Goal: Information Seeking & Learning: Learn about a topic

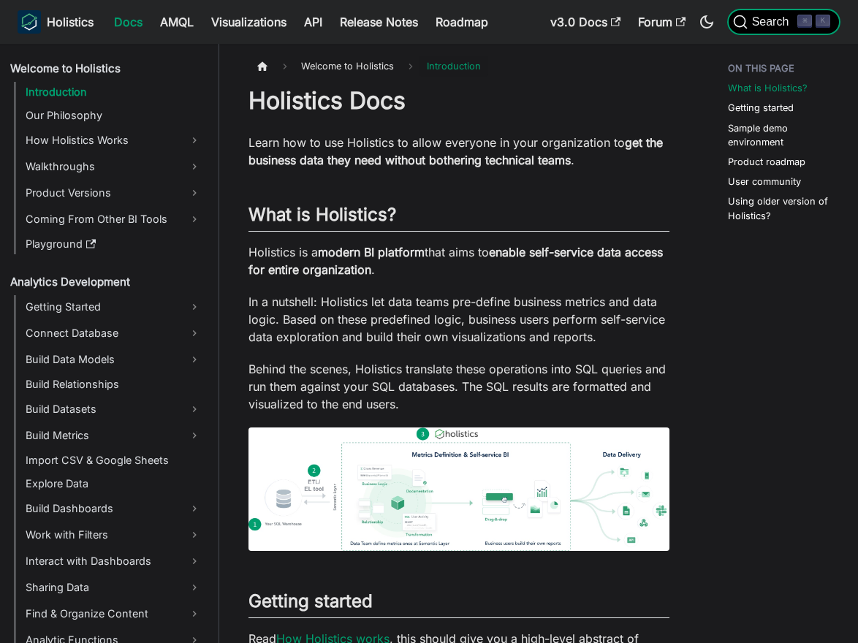
click at [761, 18] on span "Search" at bounding box center [773, 21] width 50 height 13
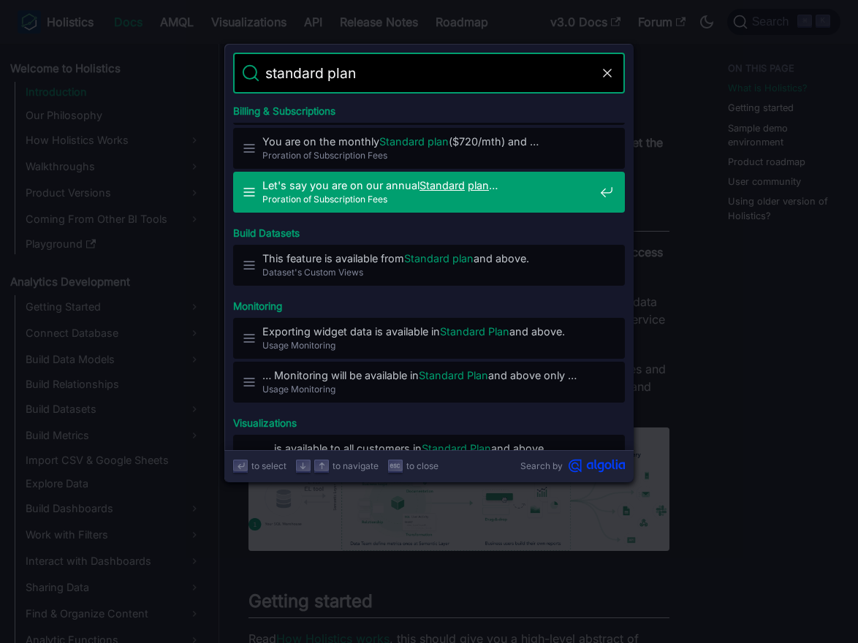
scroll to position [50, 0]
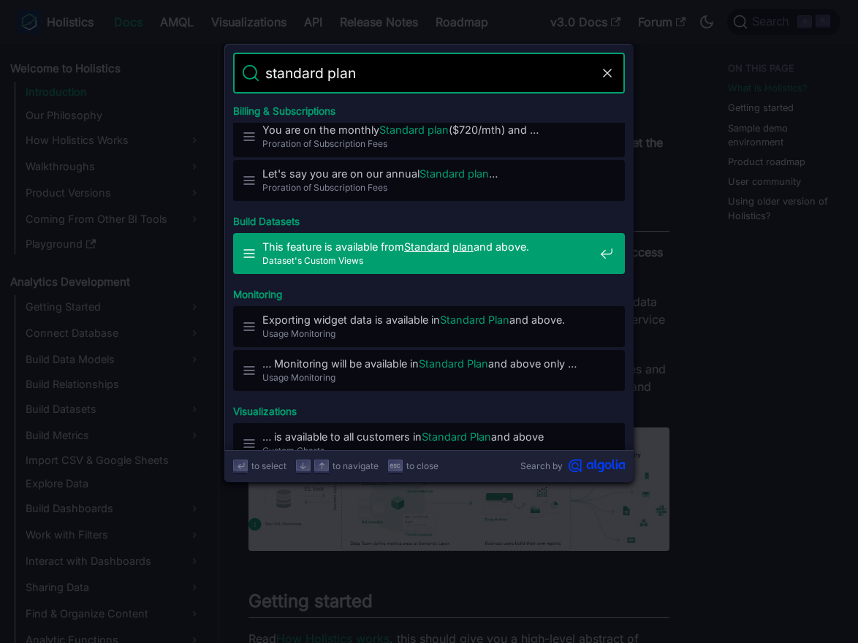
click at [427, 256] on span "Dataset's Custom Views" at bounding box center [428, 261] width 332 height 14
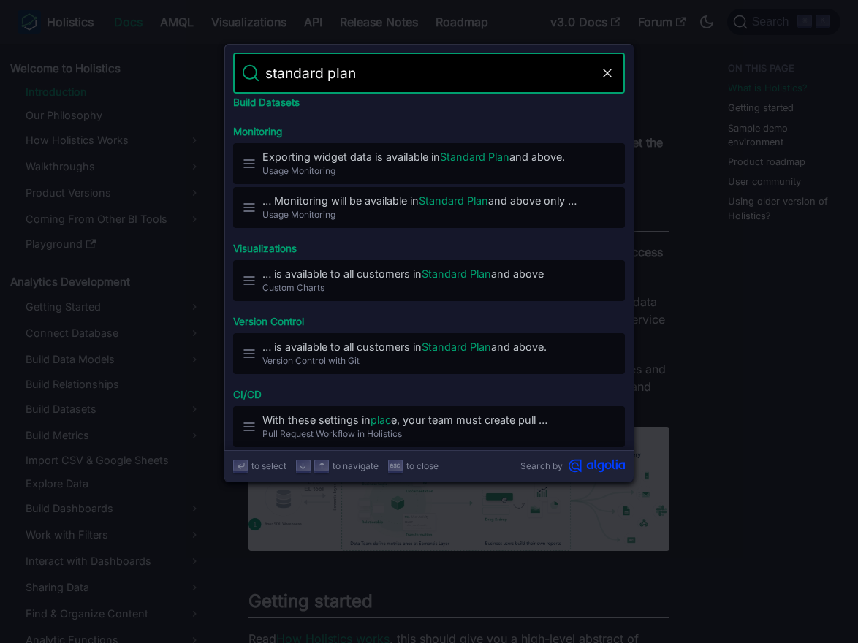
scroll to position [223, 0]
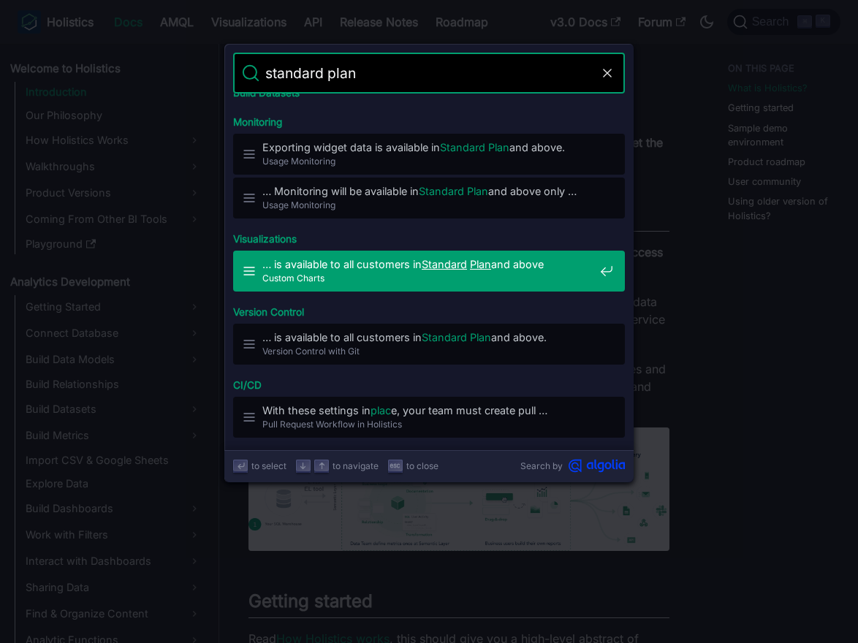
click at [426, 280] on span "Custom Charts" at bounding box center [428, 278] width 332 height 14
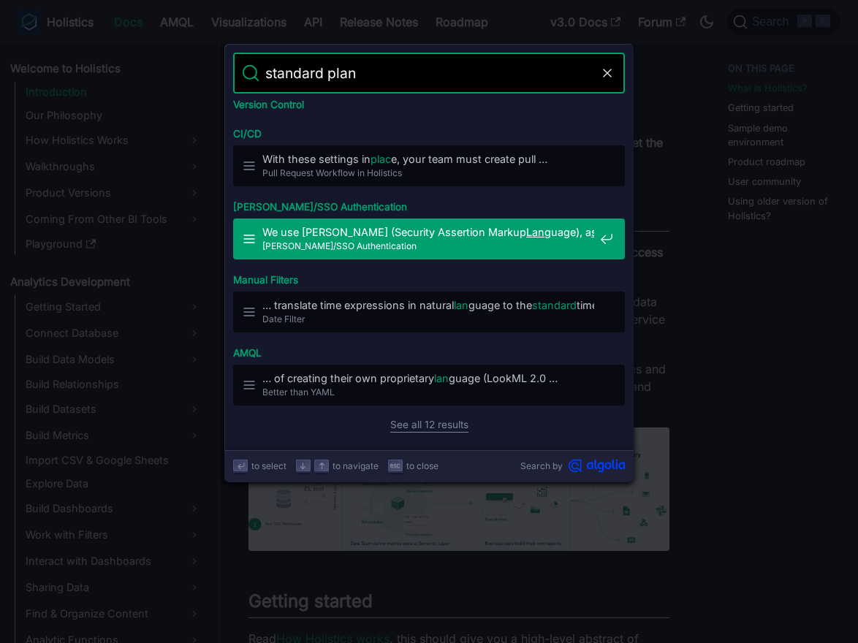
scroll to position [0, 0]
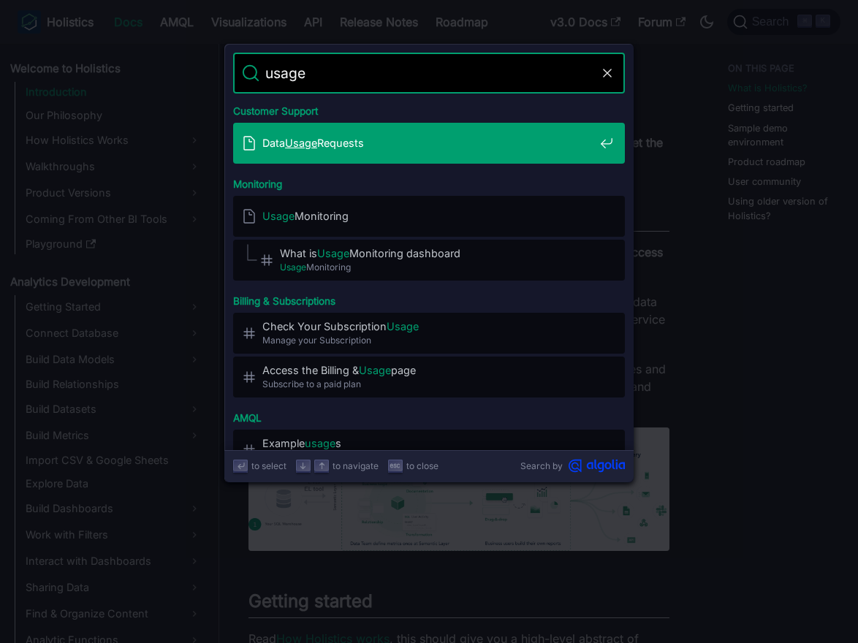
type input "usage m"
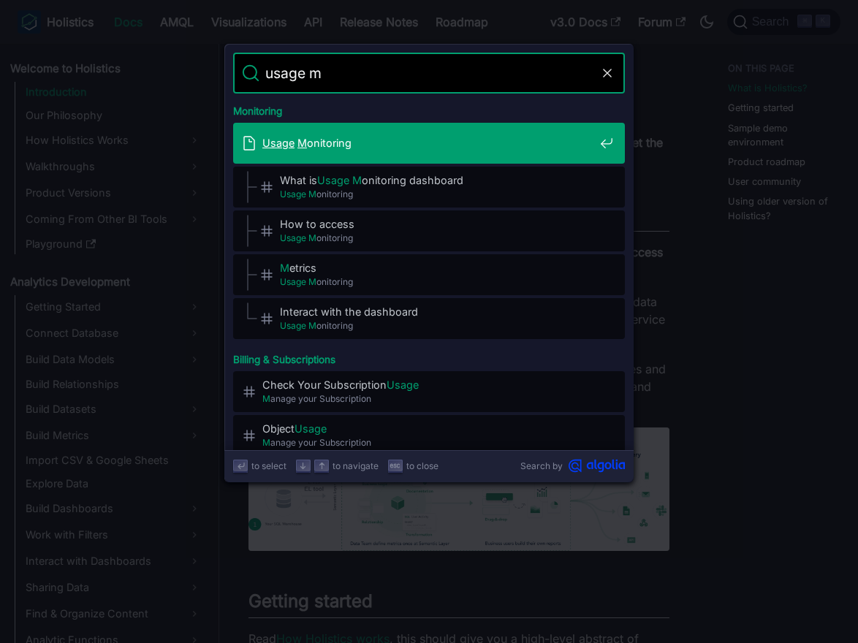
click at [330, 149] on span "Usage M onitoring" at bounding box center [428, 143] width 332 height 14
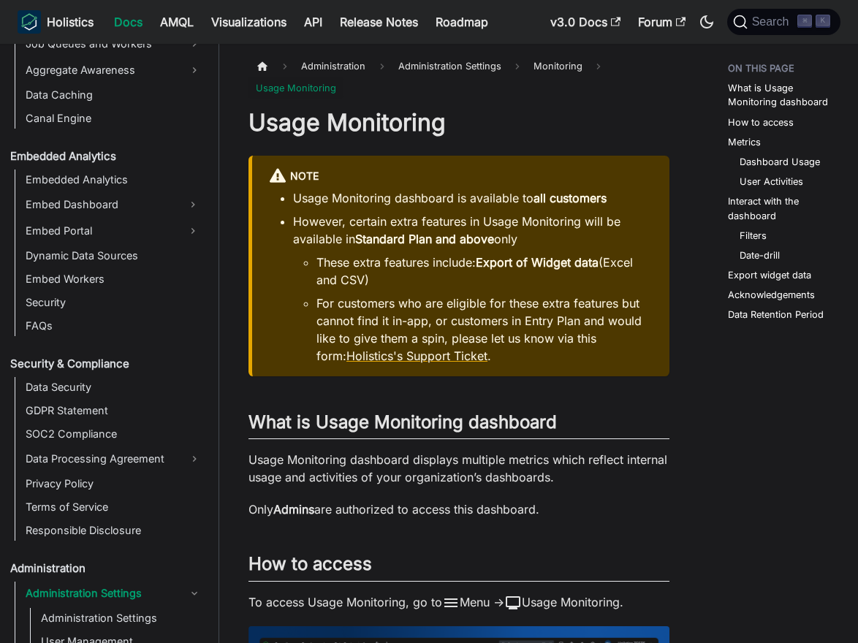
scroll to position [1459, 0]
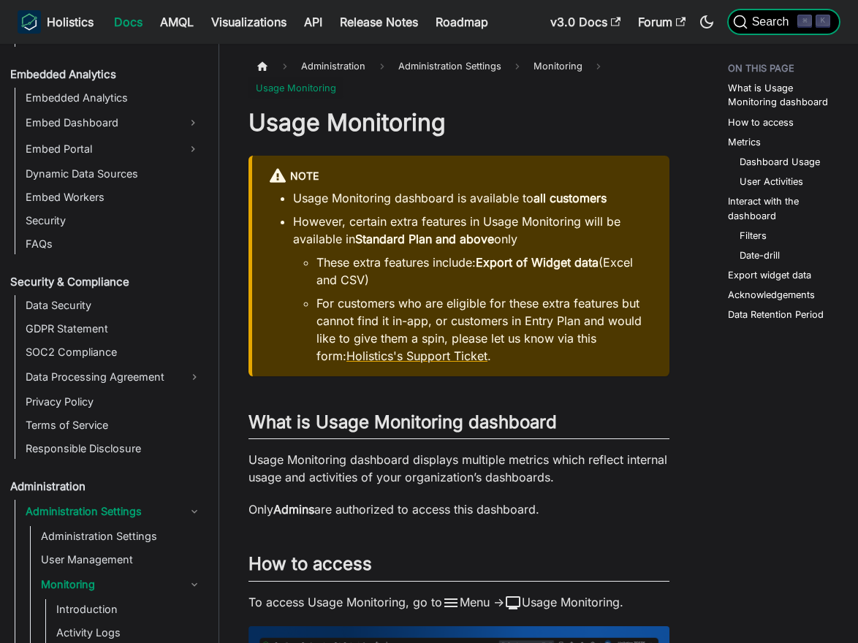
click at [769, 24] on span "Search" at bounding box center [773, 21] width 50 height 13
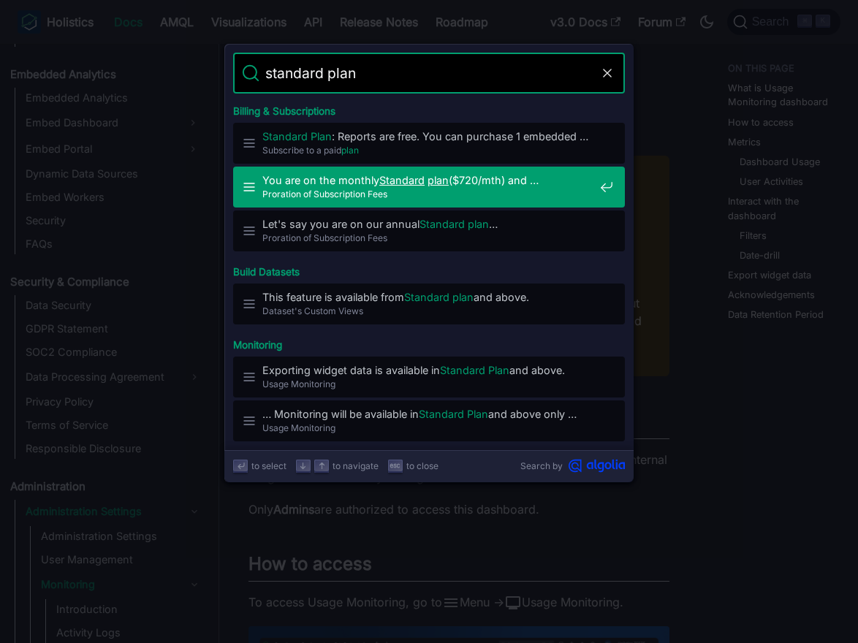
type input "standard plan"
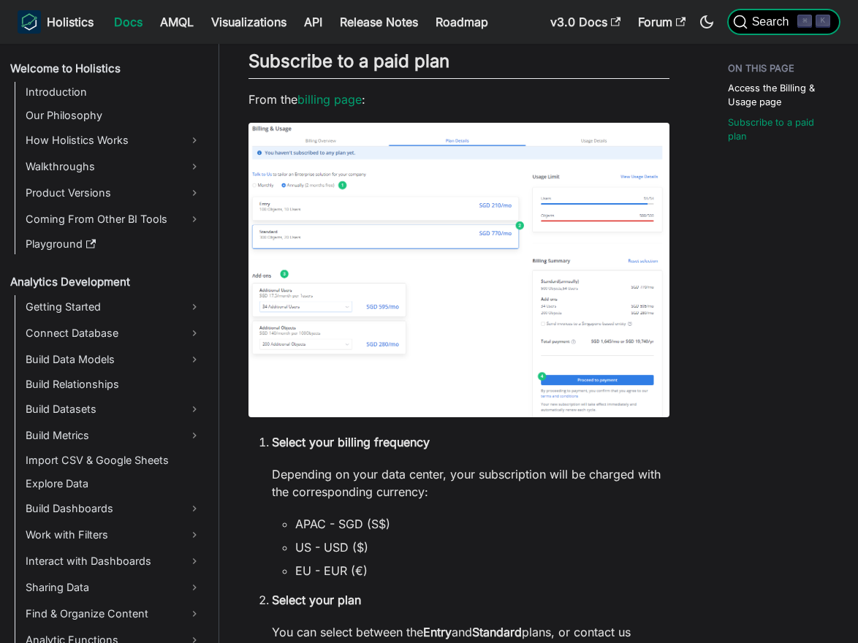
click at [770, 29] on button "Search ⌘ K" at bounding box center [783, 22] width 113 height 26
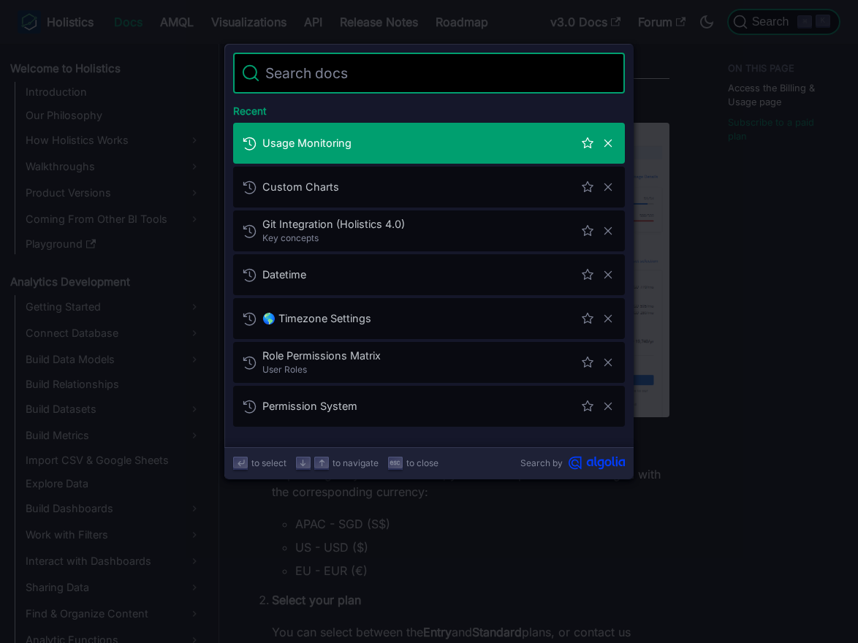
type input "standard plan"
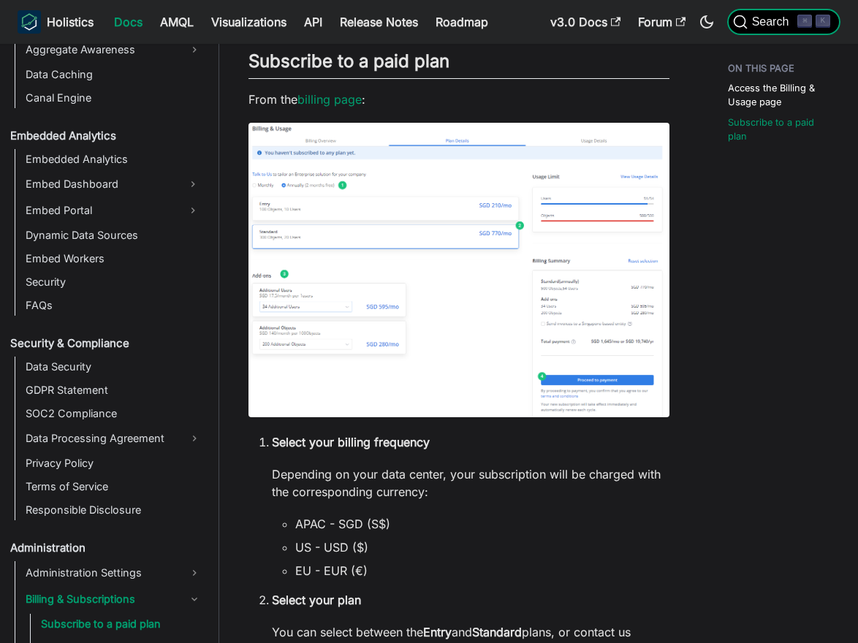
scroll to position [1508, 0]
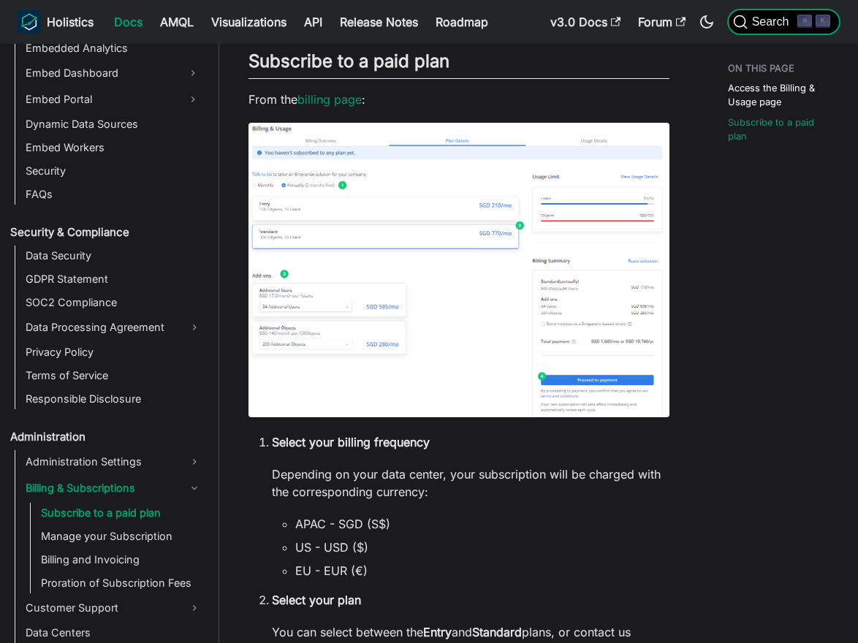
click at [774, 19] on span "Search" at bounding box center [773, 21] width 50 height 13
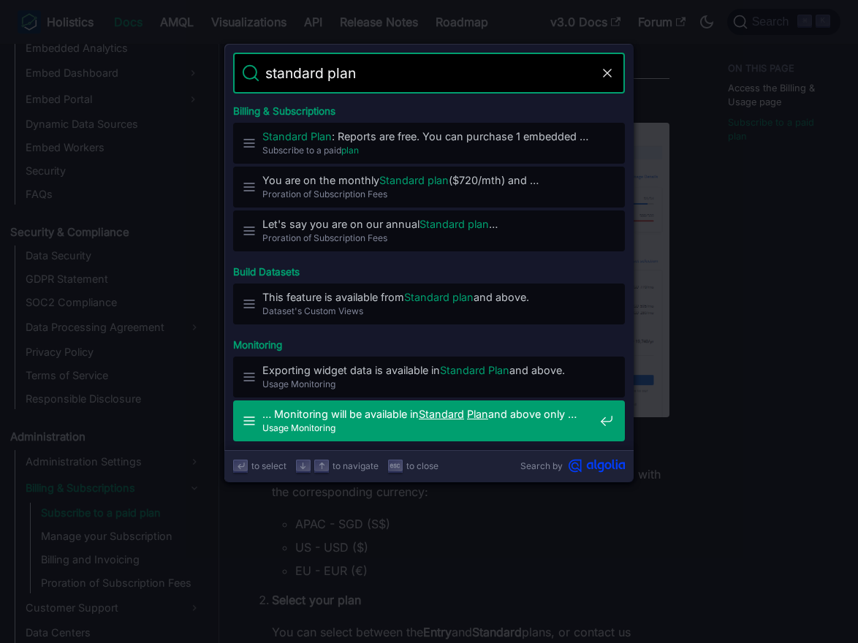
scroll to position [474, 0]
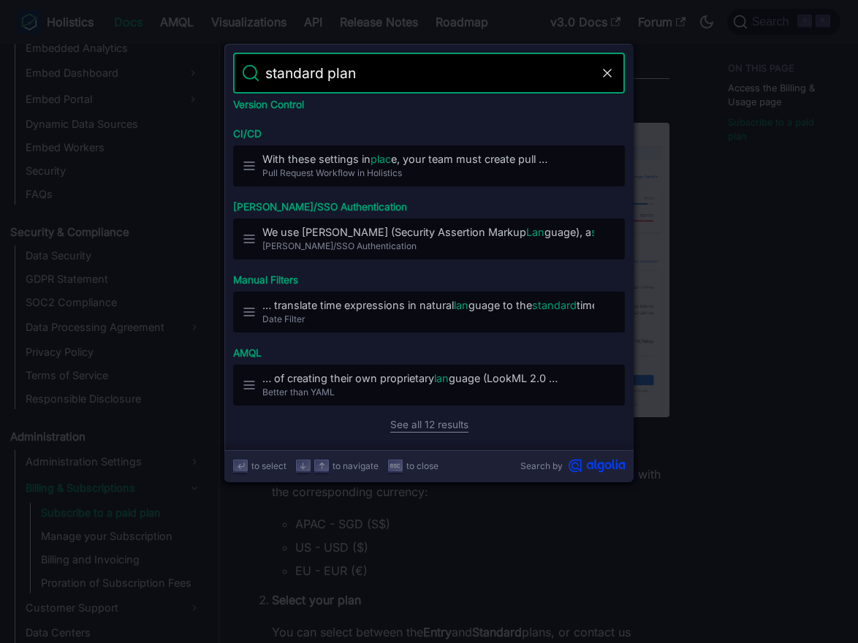
type input "standard plan"
click at [414, 425] on link "See all 12 results" at bounding box center [429, 424] width 78 height 15
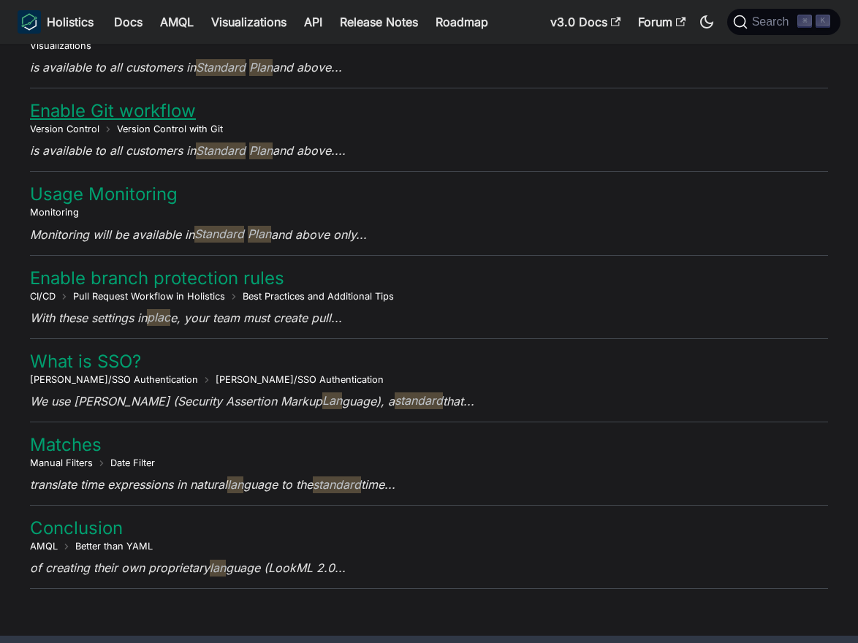
scroll to position [578, 0]
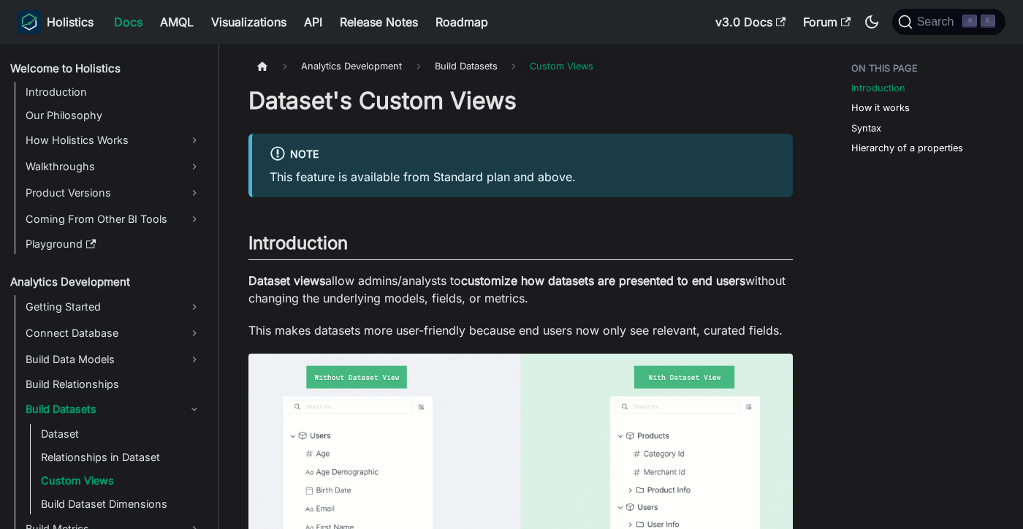
scroll to position [59, 0]
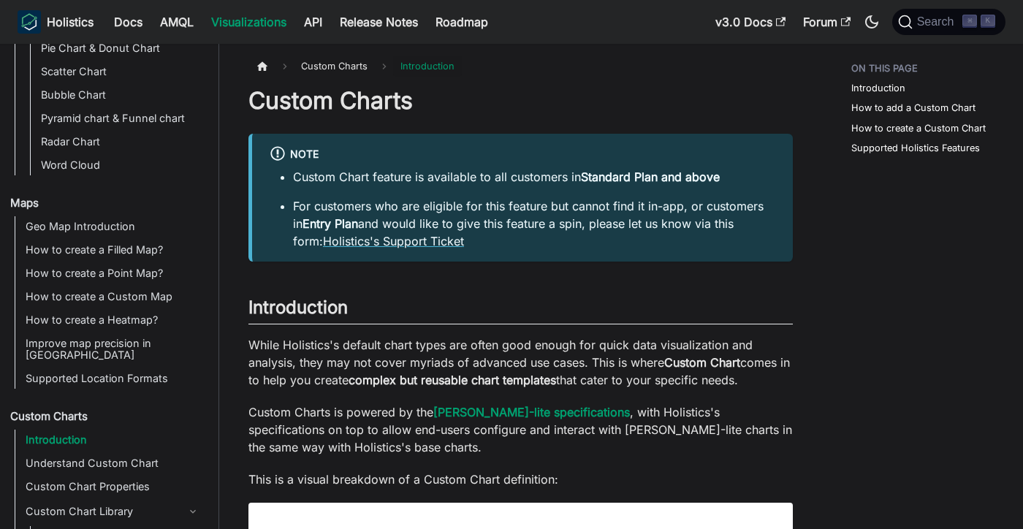
scroll to position [471, 0]
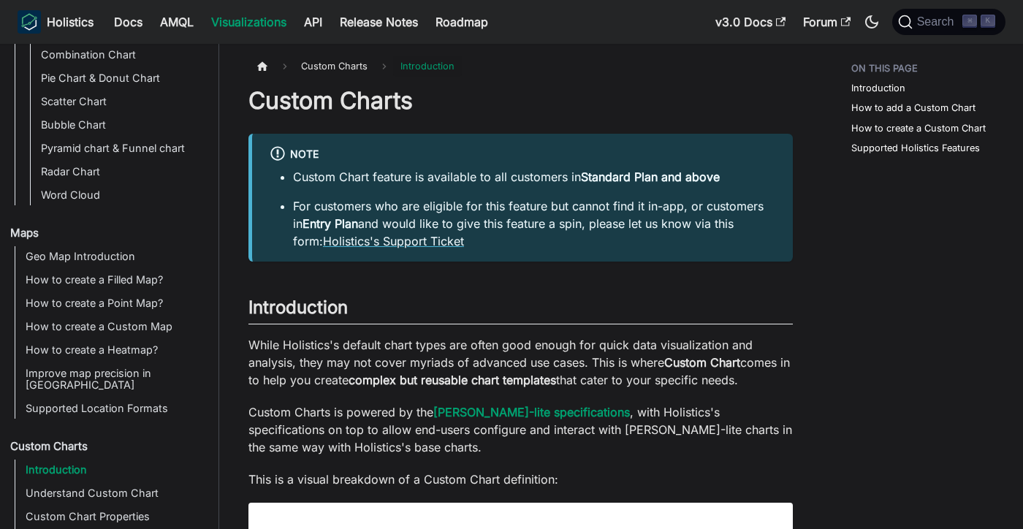
scroll to position [471, 0]
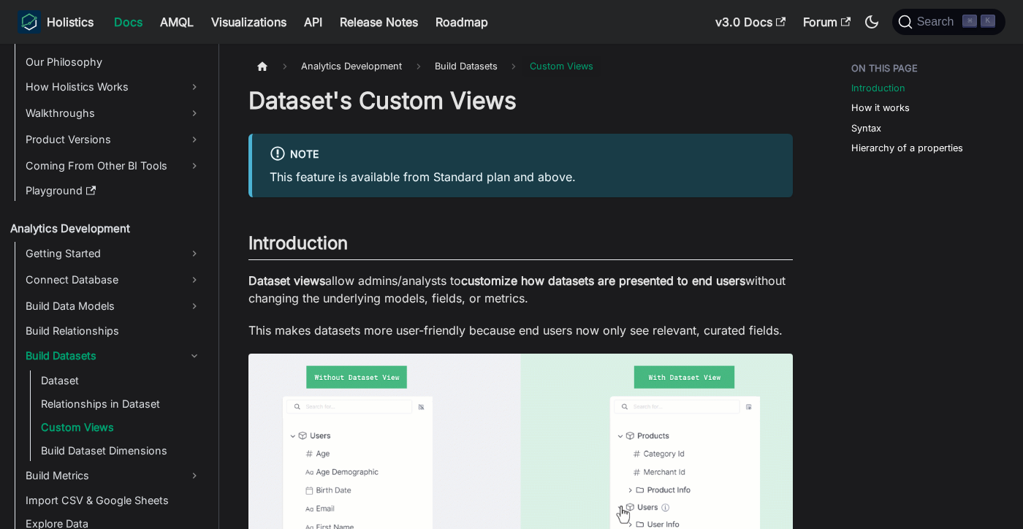
scroll to position [59, 0]
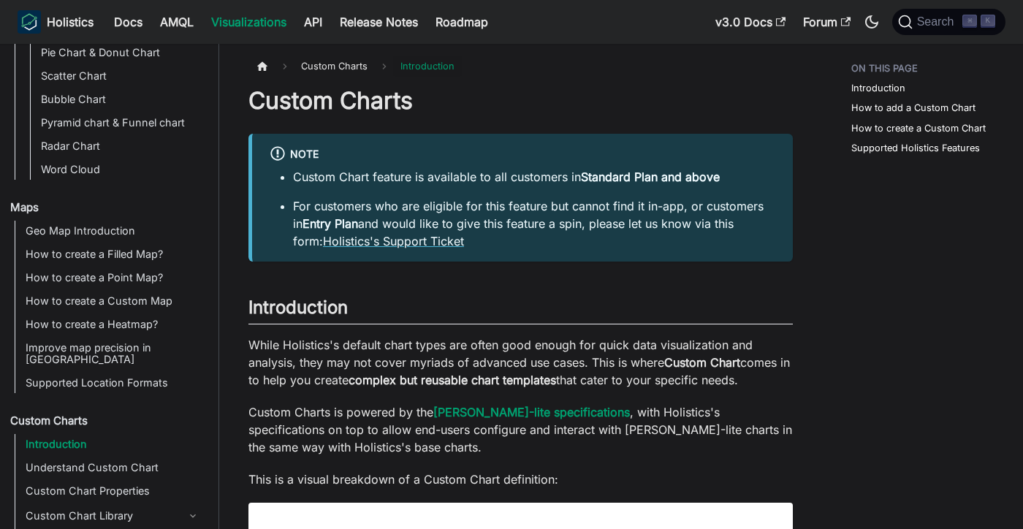
scroll to position [471, 0]
